Goal: Information Seeking & Learning: Learn about a topic

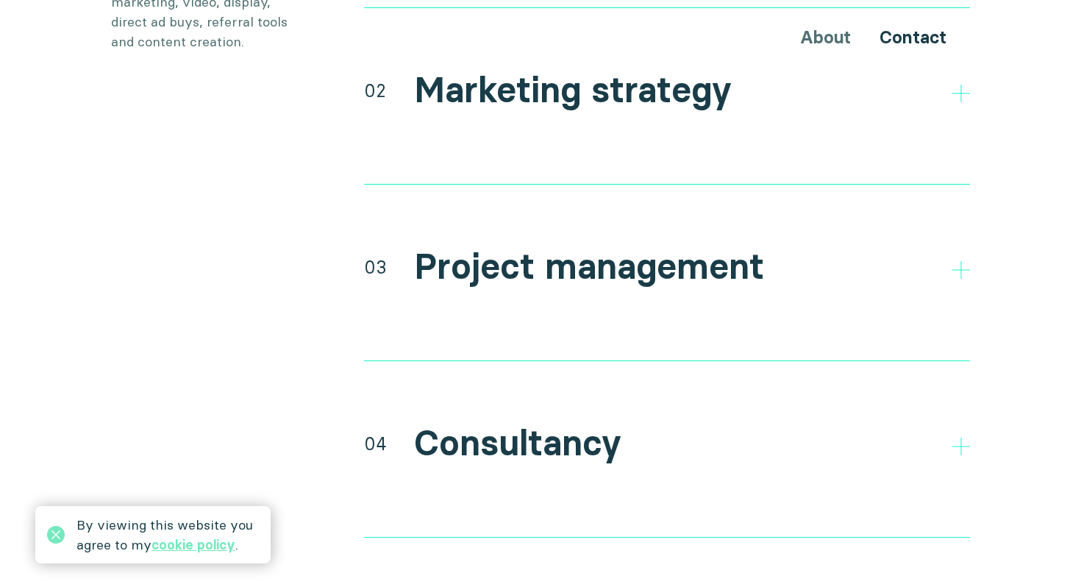
scroll to position [3029, 0]
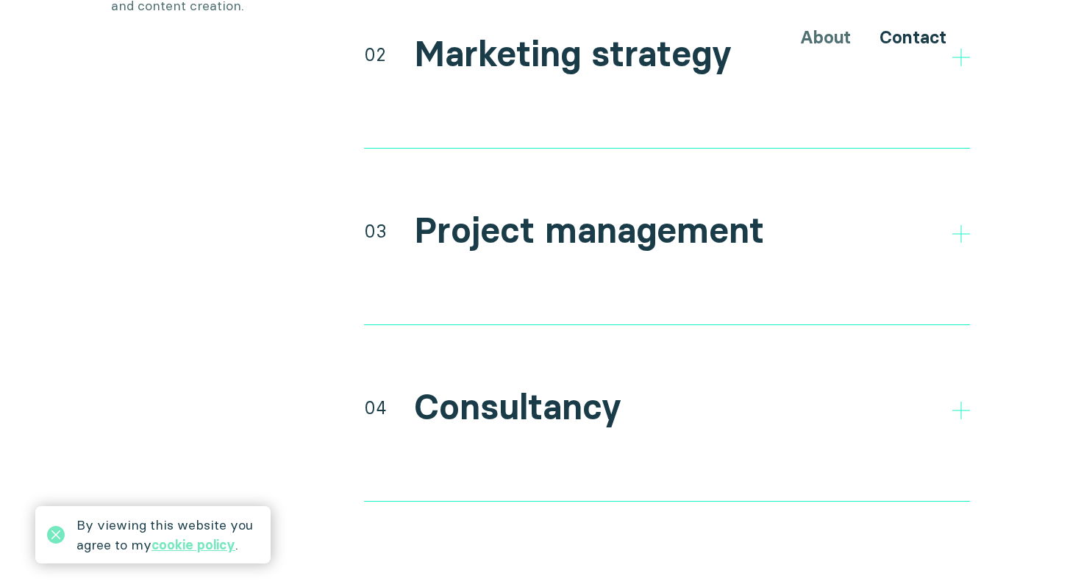
click at [469, 386] on h2 "Consultancy" at bounding box center [517, 407] width 207 height 43
click at [447, 386] on h2 "Consultancy" at bounding box center [517, 407] width 207 height 43
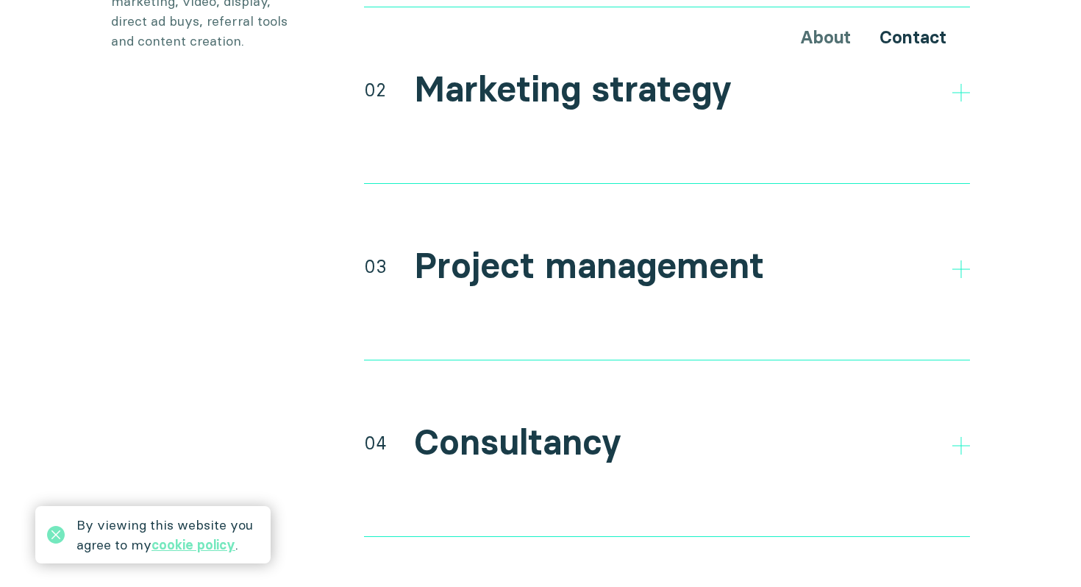
scroll to position [2992, 0]
click at [960, 438] on polygon at bounding box center [961, 447] width 18 height 18
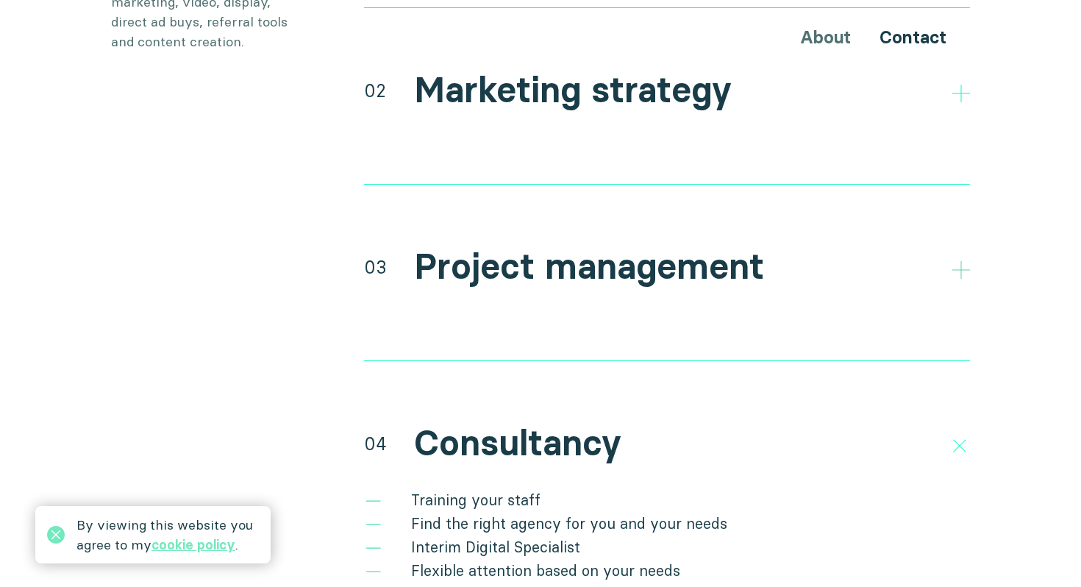
click at [953, 261] on icon at bounding box center [961, 270] width 18 height 18
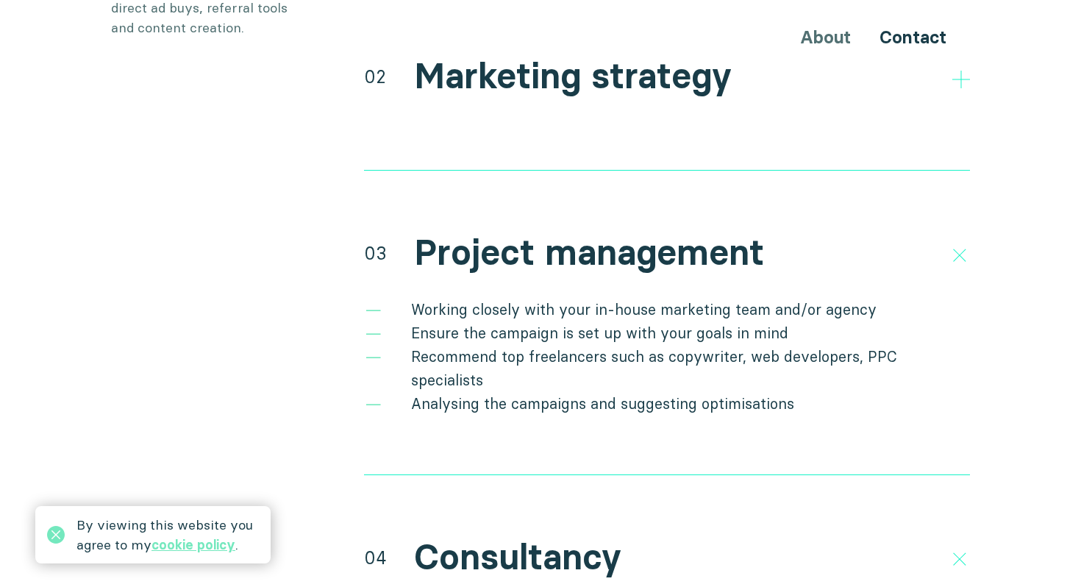
scroll to position [2968, 0]
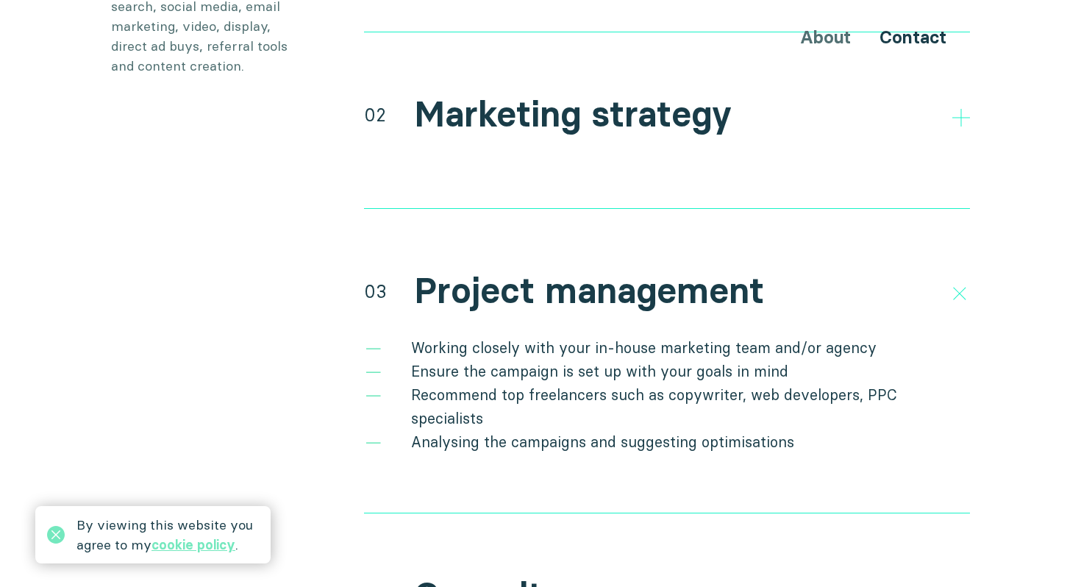
click at [522, 574] on h2 "Consultancy" at bounding box center [517, 595] width 207 height 43
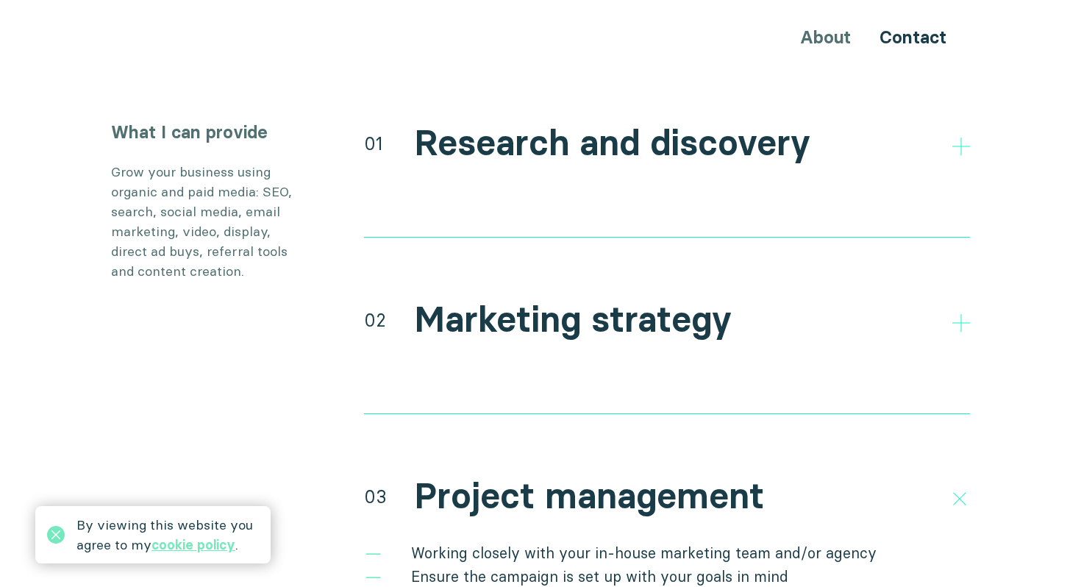
scroll to position [2751, 0]
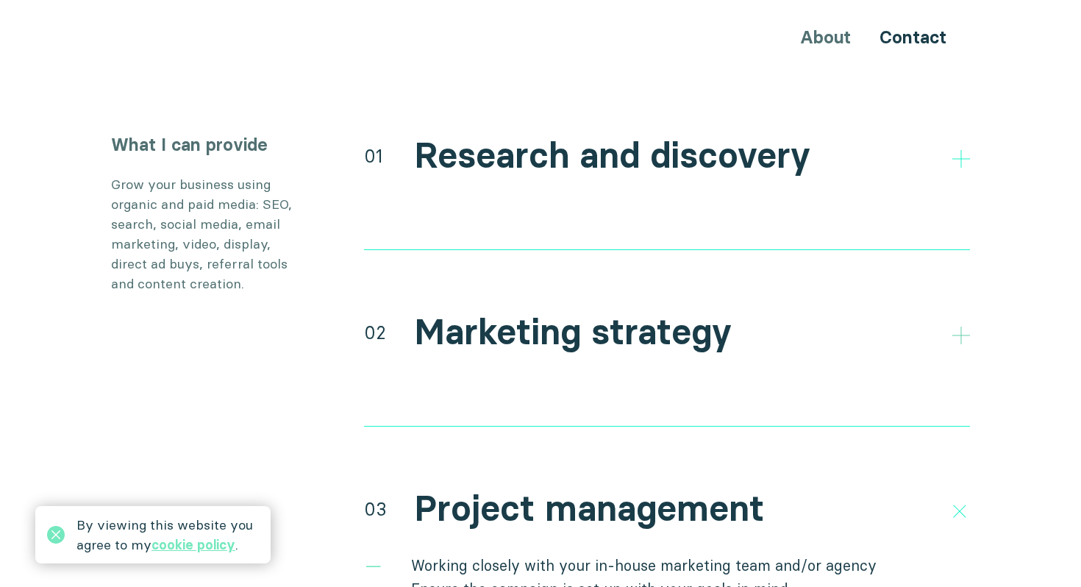
click at [958, 327] on icon at bounding box center [961, 336] width 18 height 18
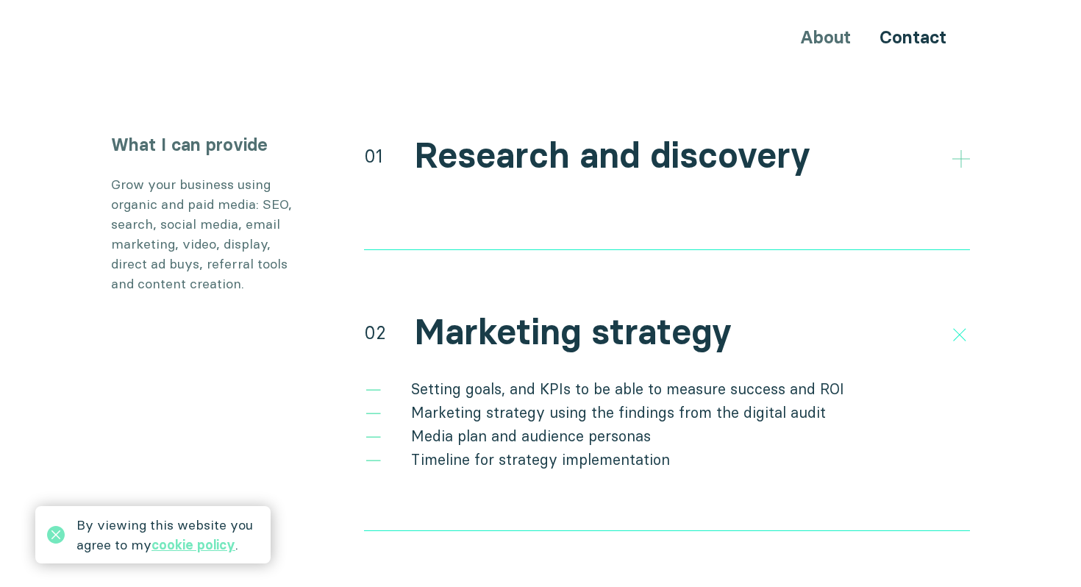
click at [963, 150] on icon at bounding box center [961, 159] width 18 height 18
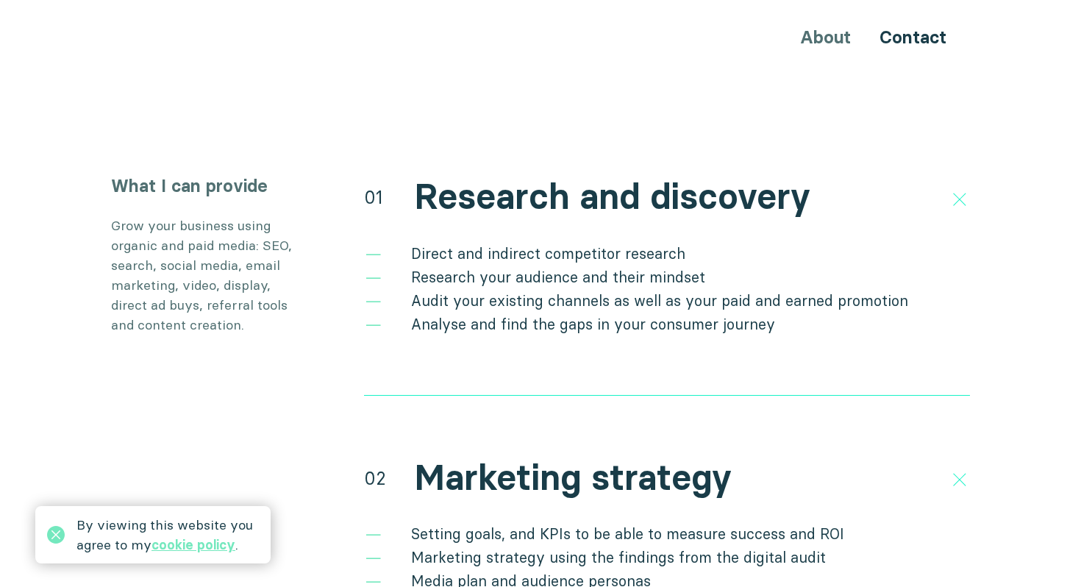
scroll to position [2706, 0]
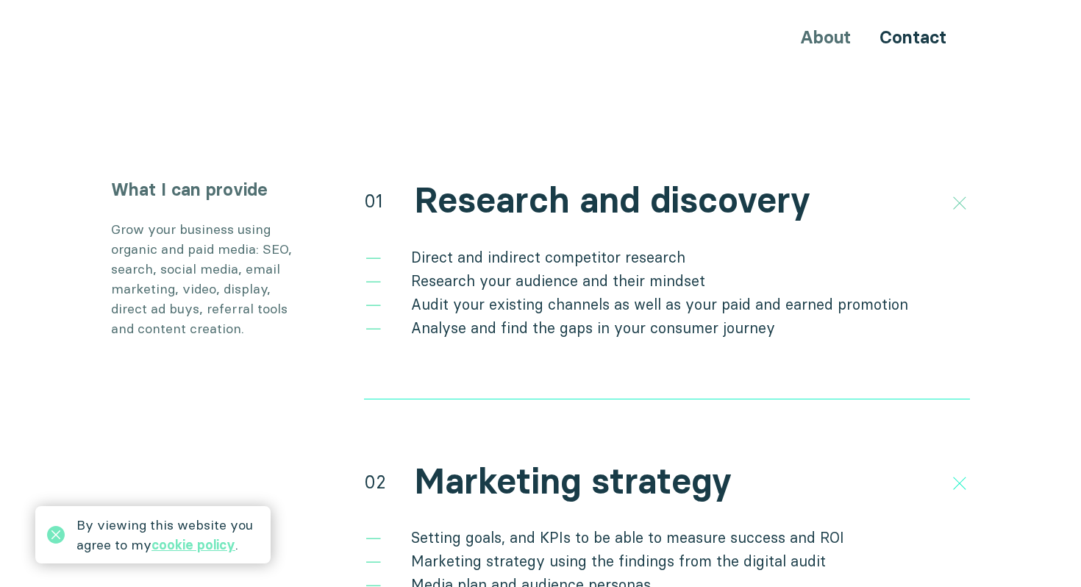
click at [961, 190] on icon at bounding box center [959, 202] width 25 height 25
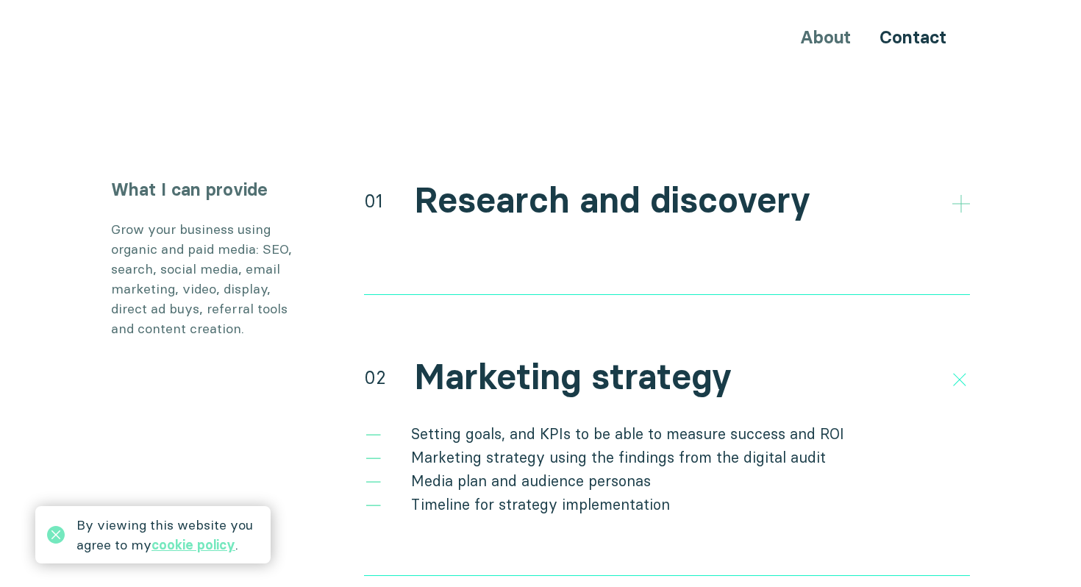
click at [960, 195] on icon at bounding box center [961, 204] width 18 height 18
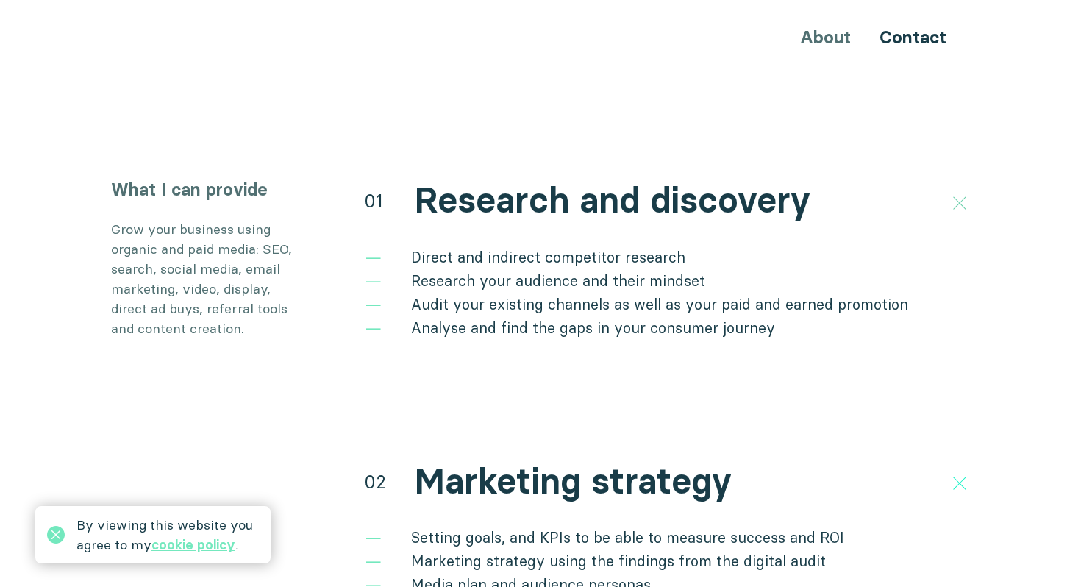
click at [960, 190] on polygon at bounding box center [959, 202] width 25 height 25
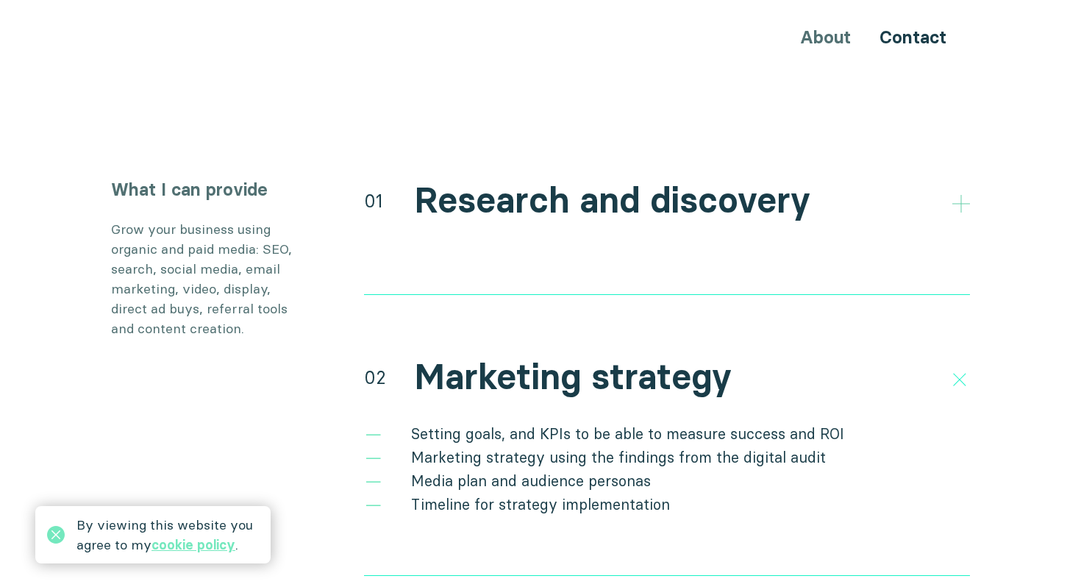
click at [960, 195] on icon at bounding box center [961, 204] width 18 height 18
